Goal: Book appointment/travel/reservation

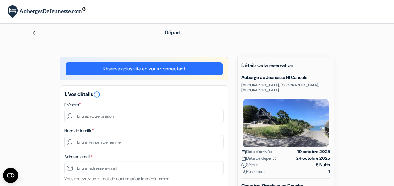
click at [119, 70] on link "Réservez plus vite en vous connectant" at bounding box center [144, 68] width 157 height 13
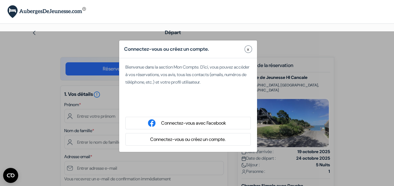
click at [250, 50] on button "x" at bounding box center [249, 49] width 8 height 8
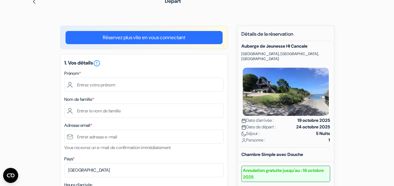
scroll to position [63, 0]
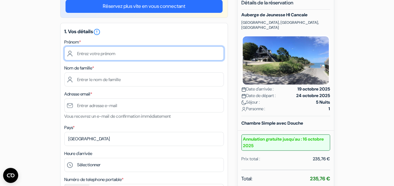
click at [119, 53] on input "text" at bounding box center [144, 53] width 160 height 14
type input "[PERSON_NAME]"
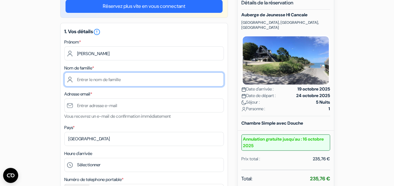
type input "CASTEL"
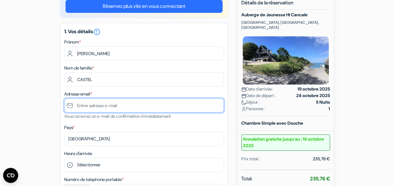
type input "[EMAIL_ADDRESS][DOMAIN_NAME]"
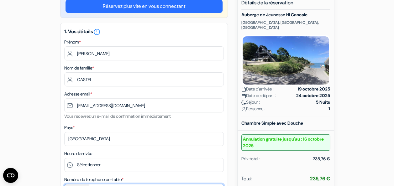
type input "0767345440"
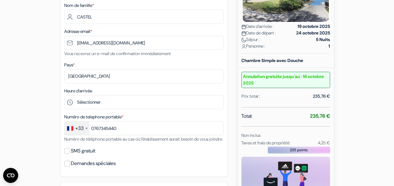
scroll to position [157, 0]
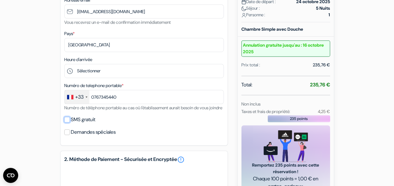
click at [66, 123] on input "SMS gratuit" at bounding box center [67, 120] width 6 height 6
checkbox input "true"
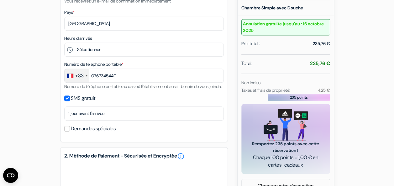
scroll to position [188, 0]
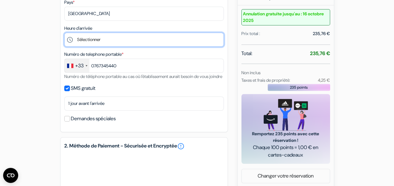
click at [115, 38] on select "Sélectionner 17:00 18:00 19:00 20:00" at bounding box center [144, 40] width 160 height 14
select select "17"
click at [64, 33] on select "Sélectionner 17:00 18:00 19:00 20:00" at bounding box center [144, 40] width 160 height 14
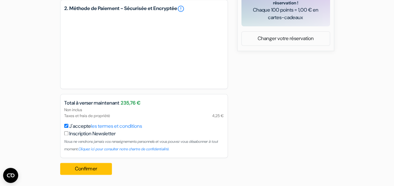
scroll to position [334, 0]
click at [88, 171] on button "Confirmer Loading..." at bounding box center [86, 169] width 52 height 12
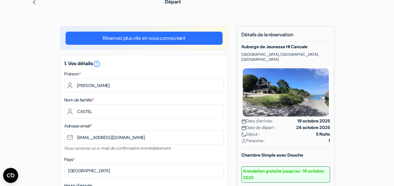
scroll to position [0, 0]
